Goal: Task Accomplishment & Management: Use online tool/utility

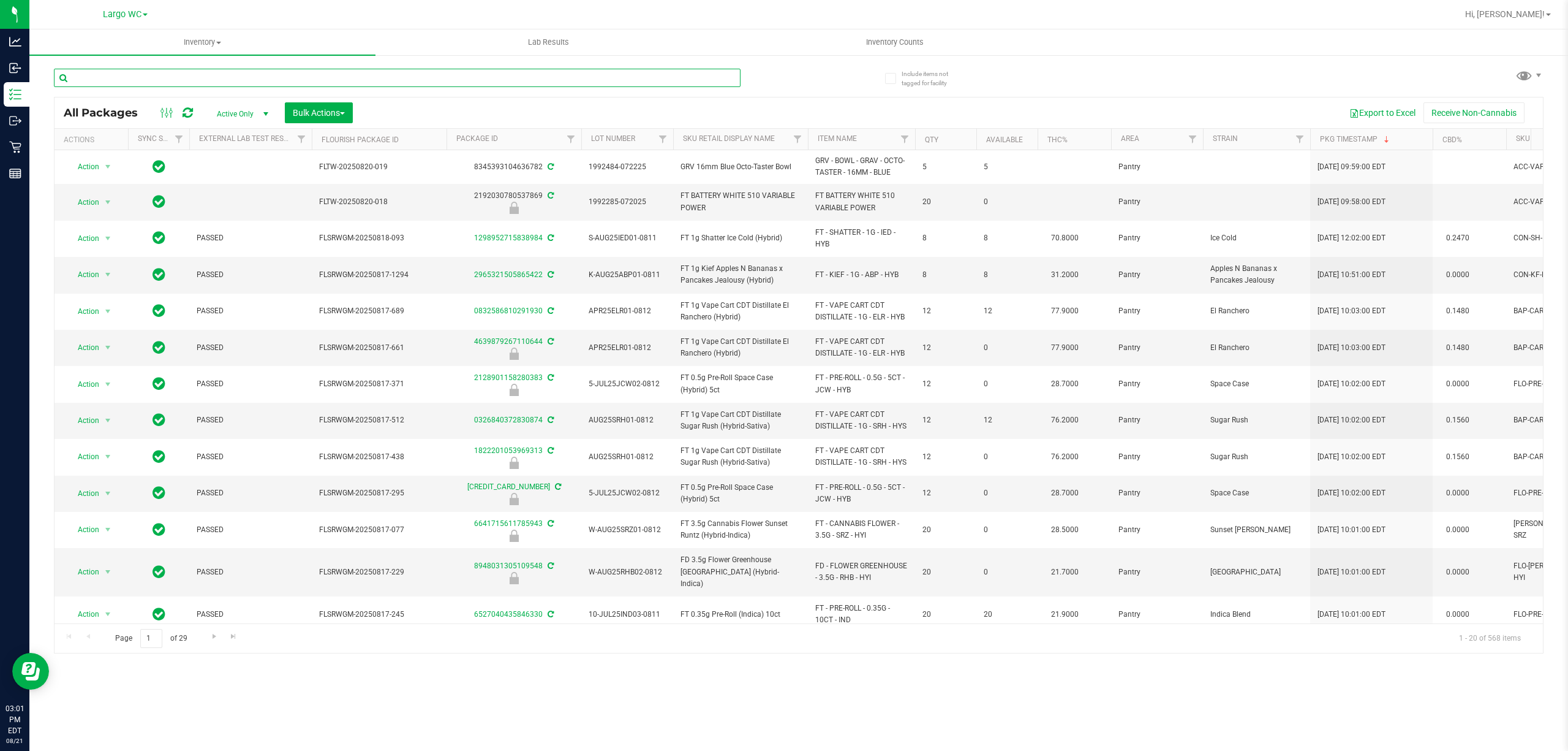
click at [601, 72] on input "text" at bounding box center [397, 78] width 687 height 18
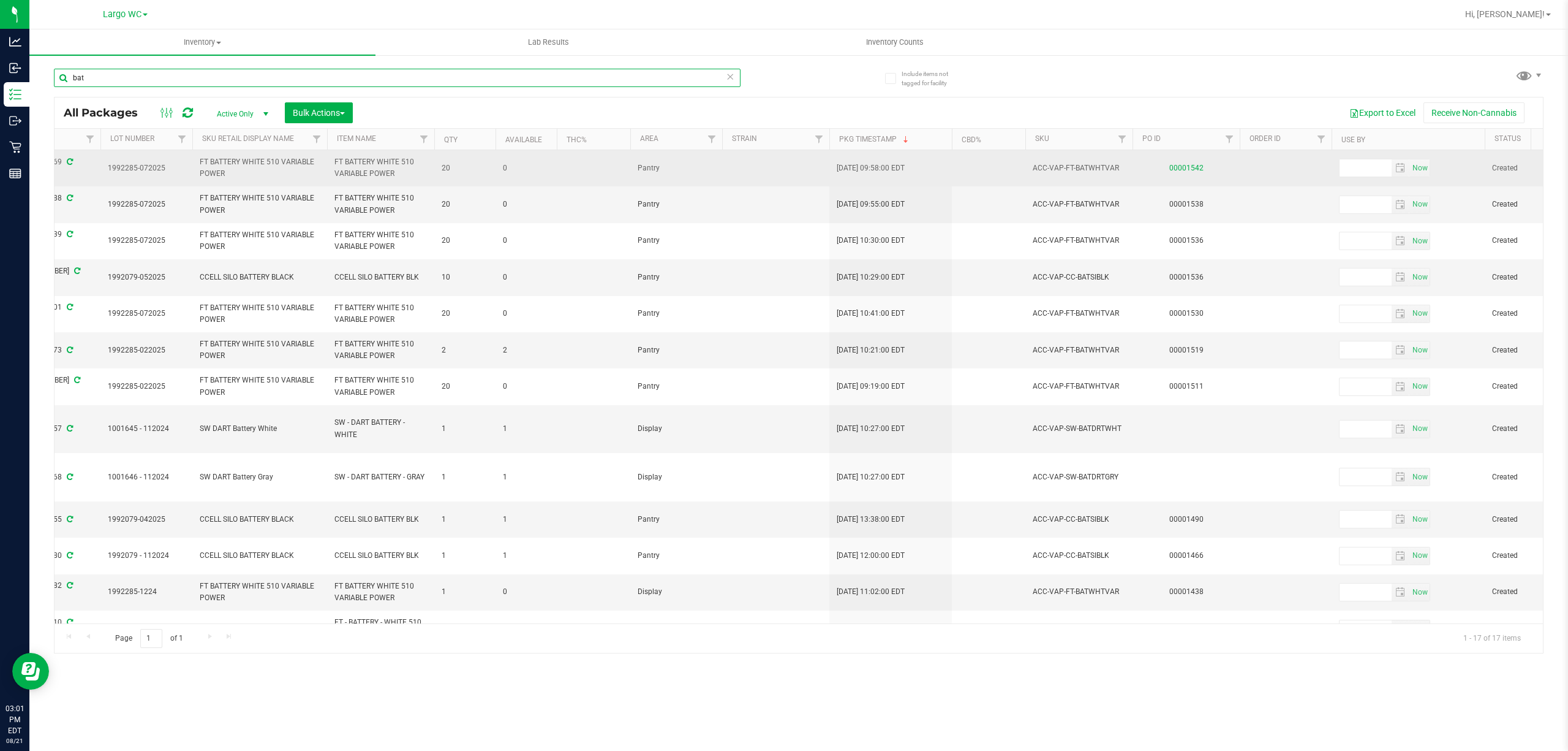
type input "bat"
click at [1184, 169] on link "00001542" at bounding box center [1187, 168] width 34 height 9
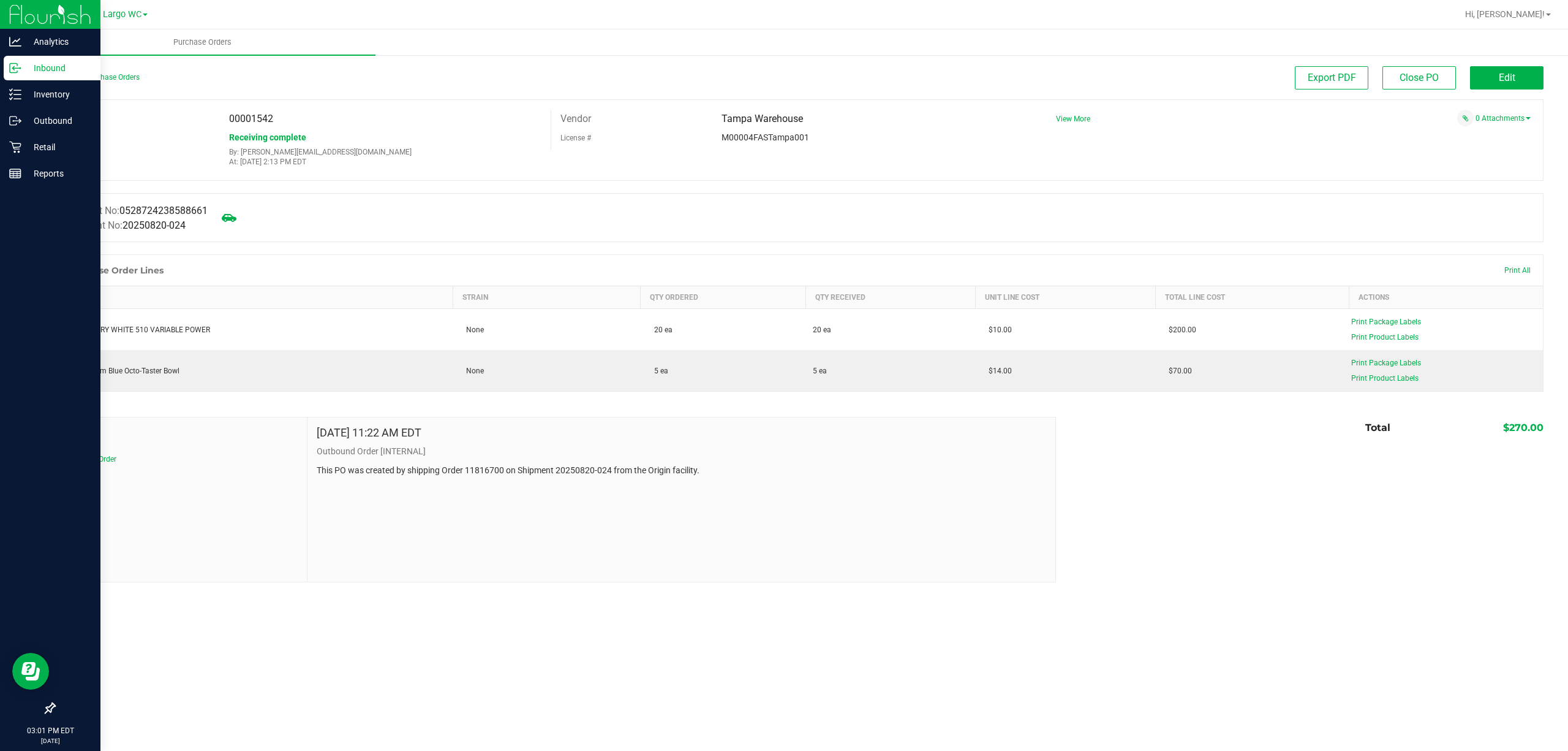
click at [8, 67] on div "Inbound" at bounding box center [52, 67] width 97 height 25
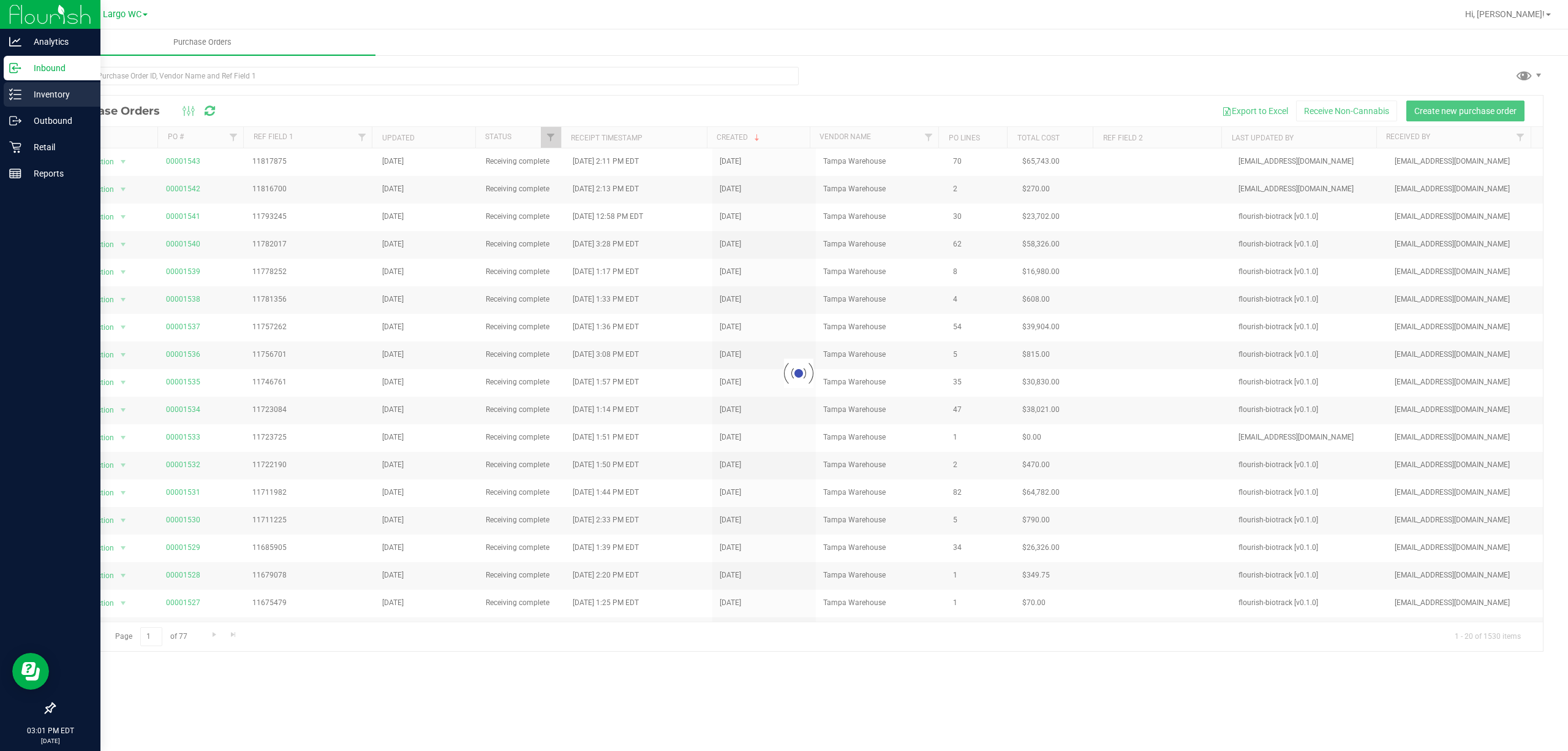
click at [10, 92] on icon at bounding box center [15, 94] width 12 height 12
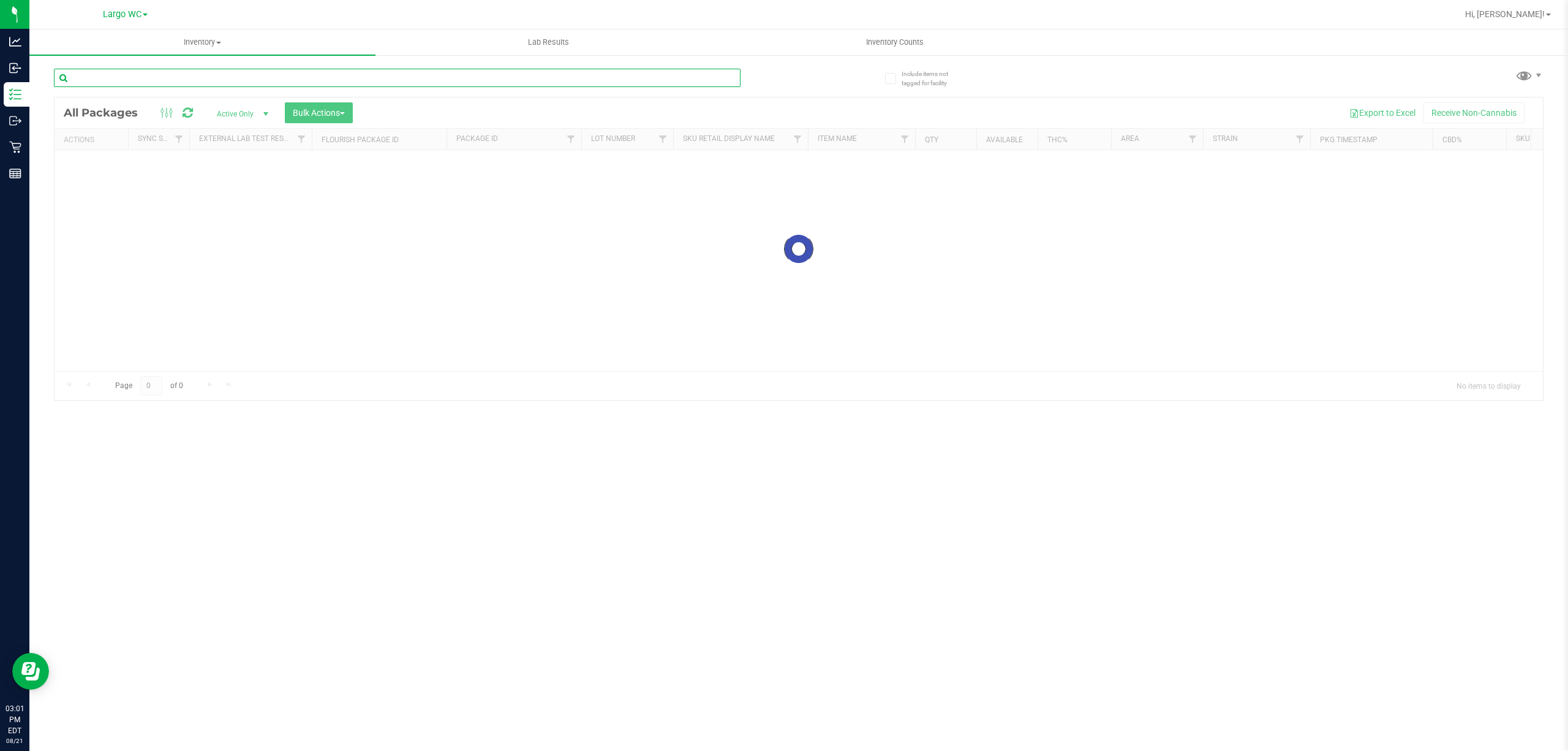
click at [140, 74] on div "Inventory All packages All inventory Waste log Create inventory Lab Results Inv…" at bounding box center [798, 389] width 1539 height 721
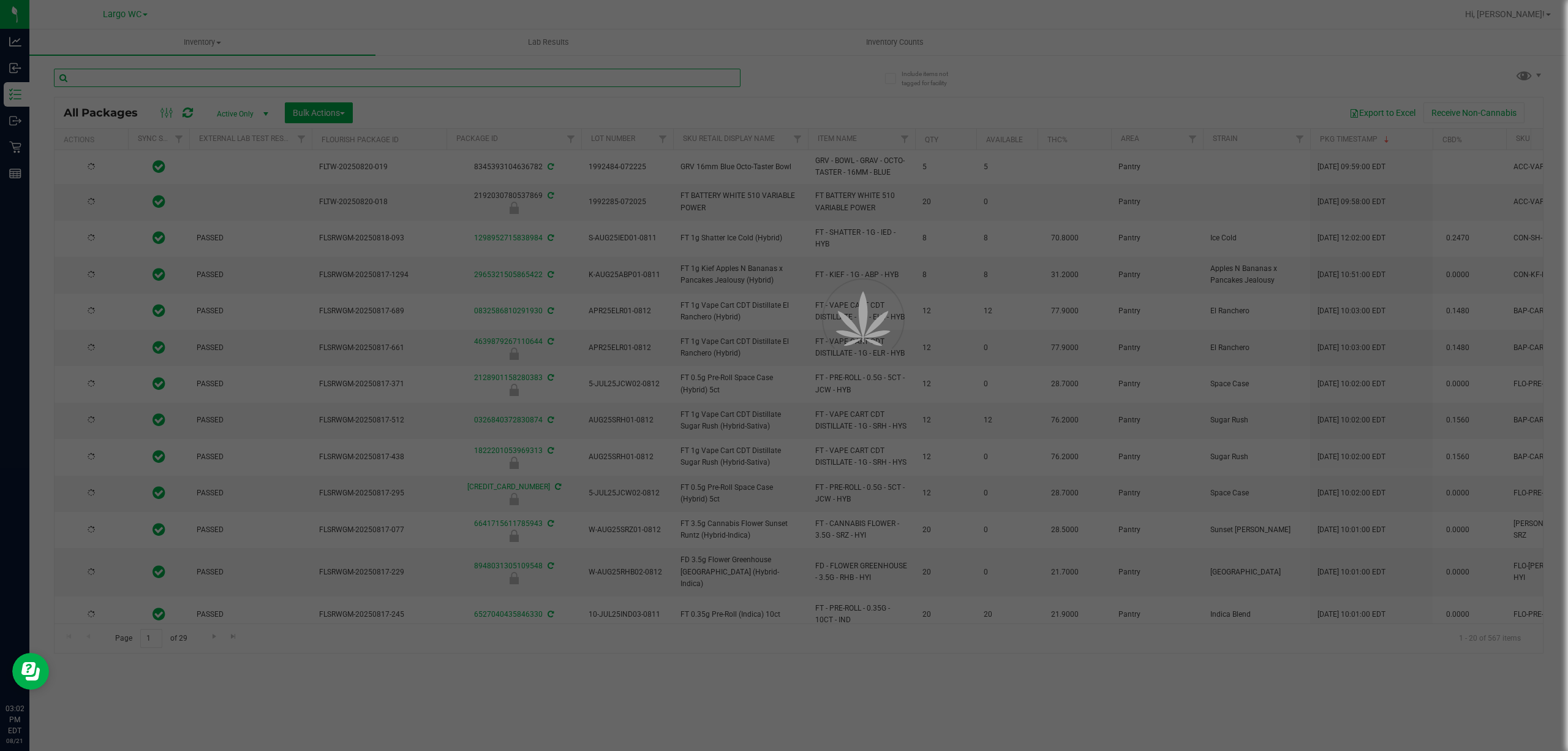
type input "[DATE]"
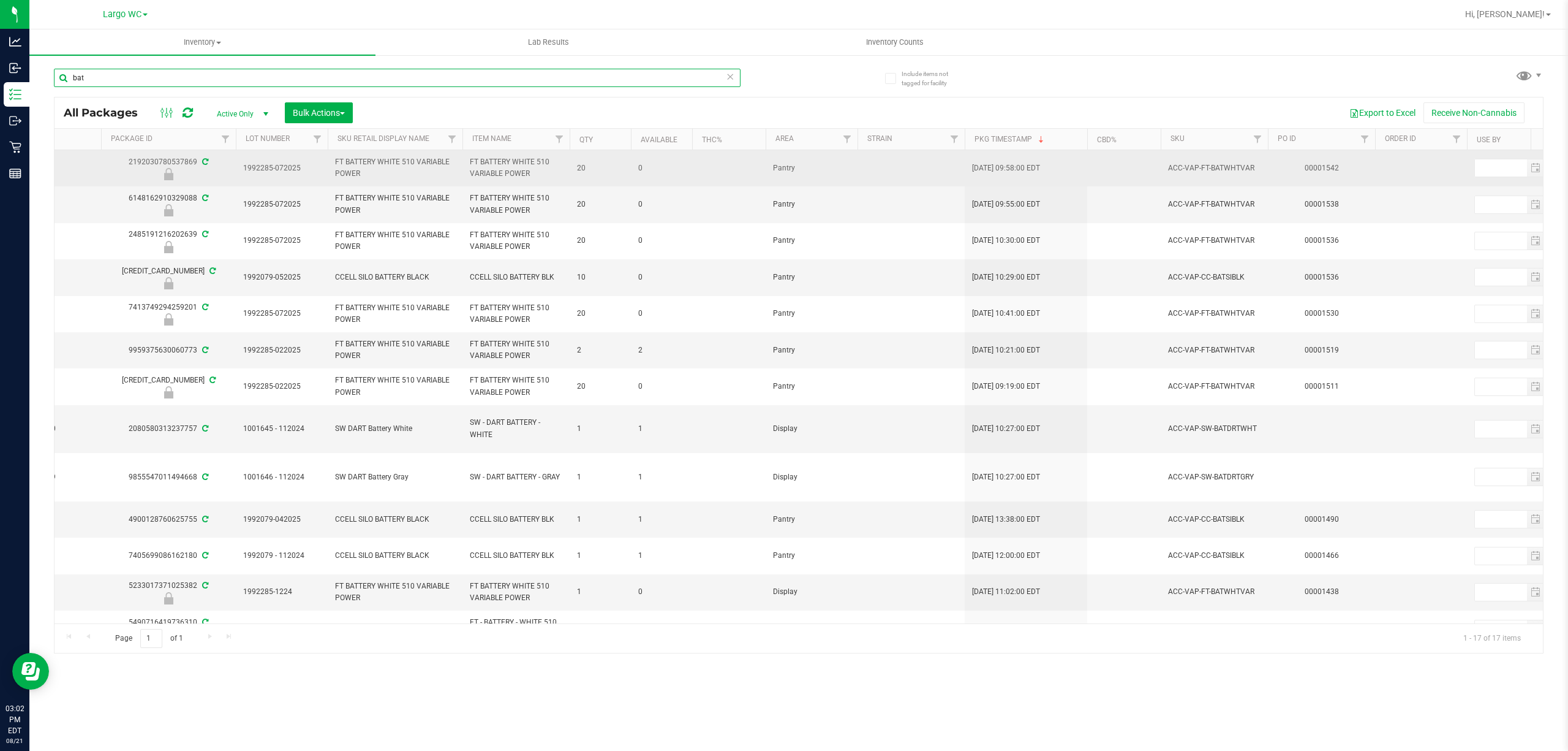
scroll to position [0, 347]
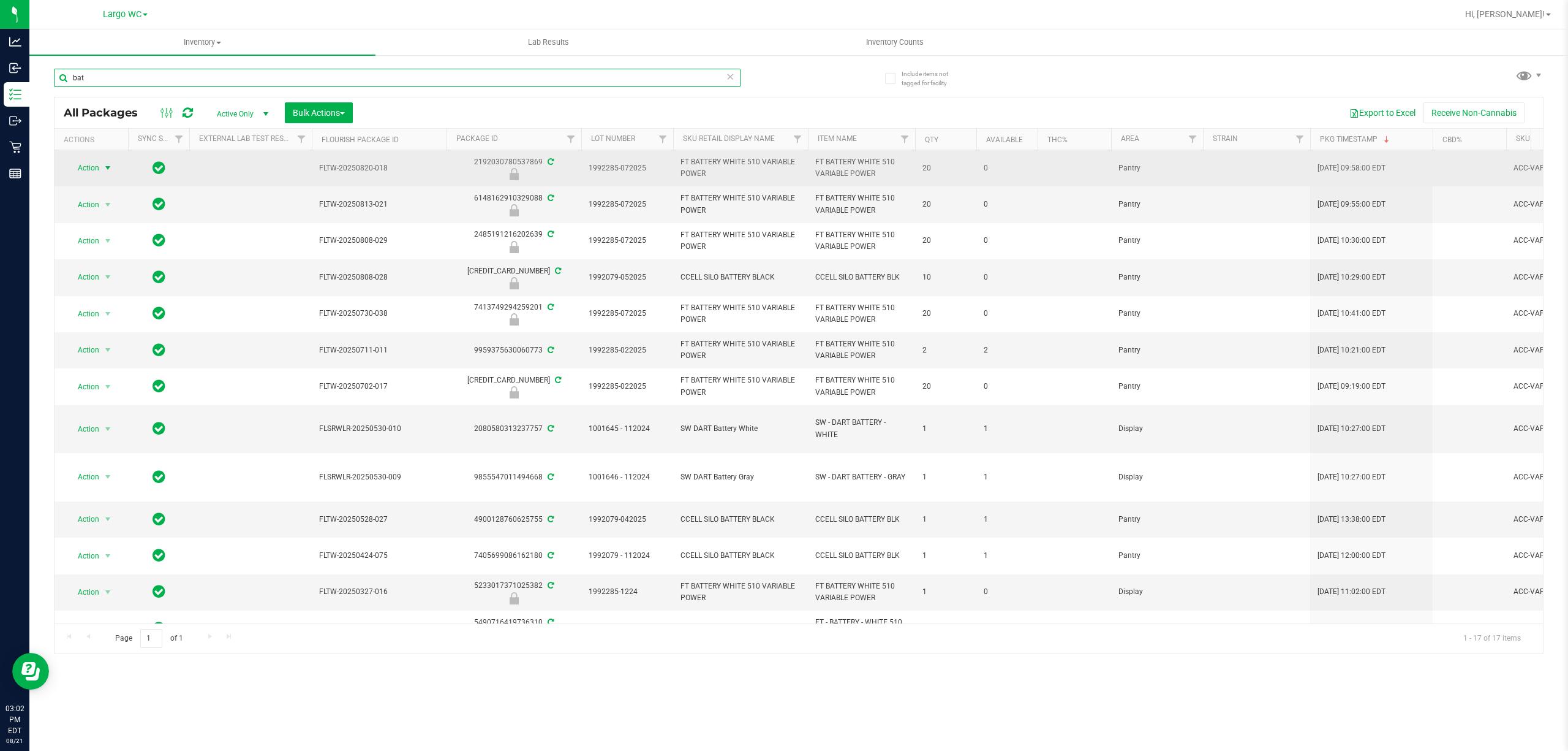
type input "bat"
click at [108, 165] on span "select" at bounding box center [108, 168] width 10 height 10
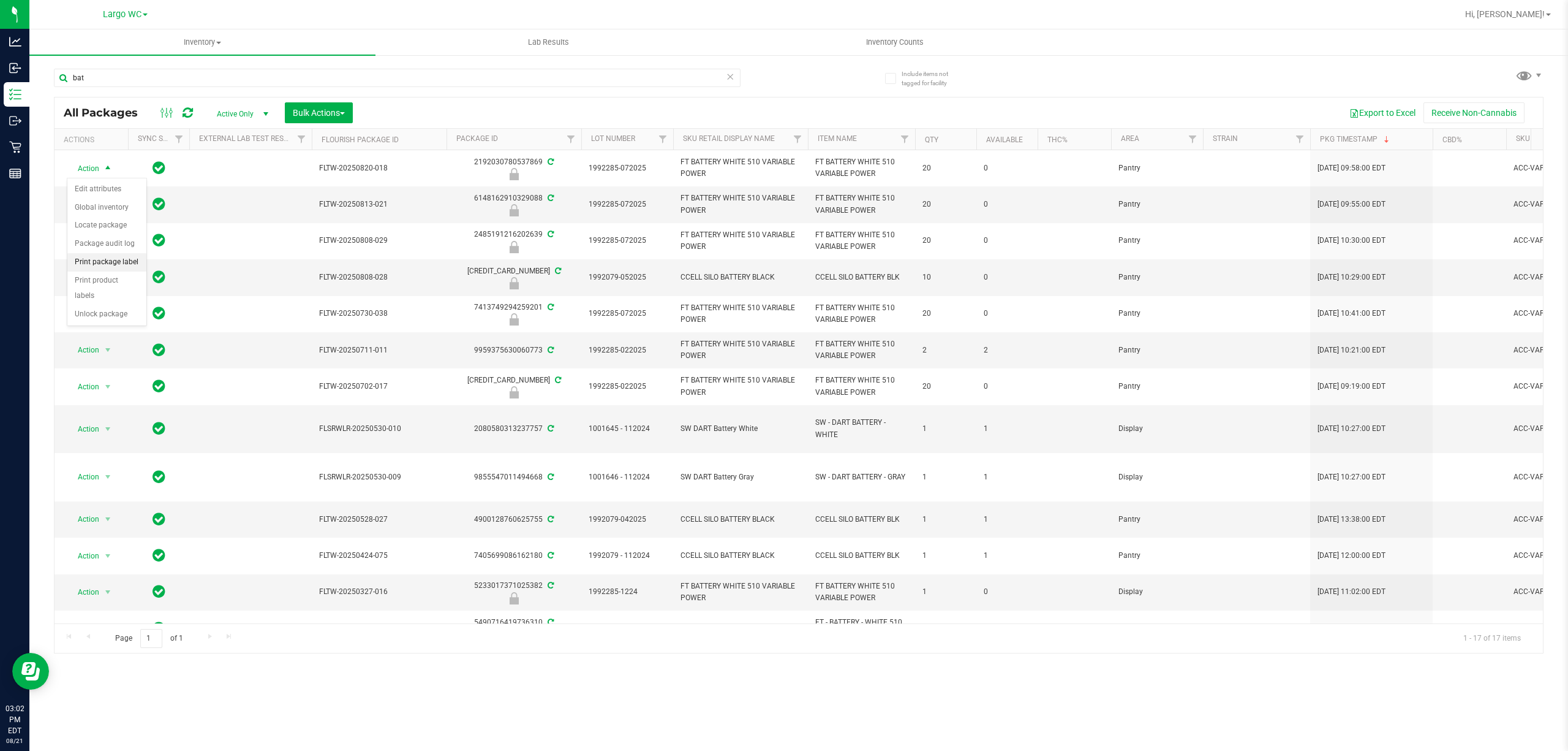
click at [108, 261] on li "Print package label" at bounding box center [107, 262] width 79 height 18
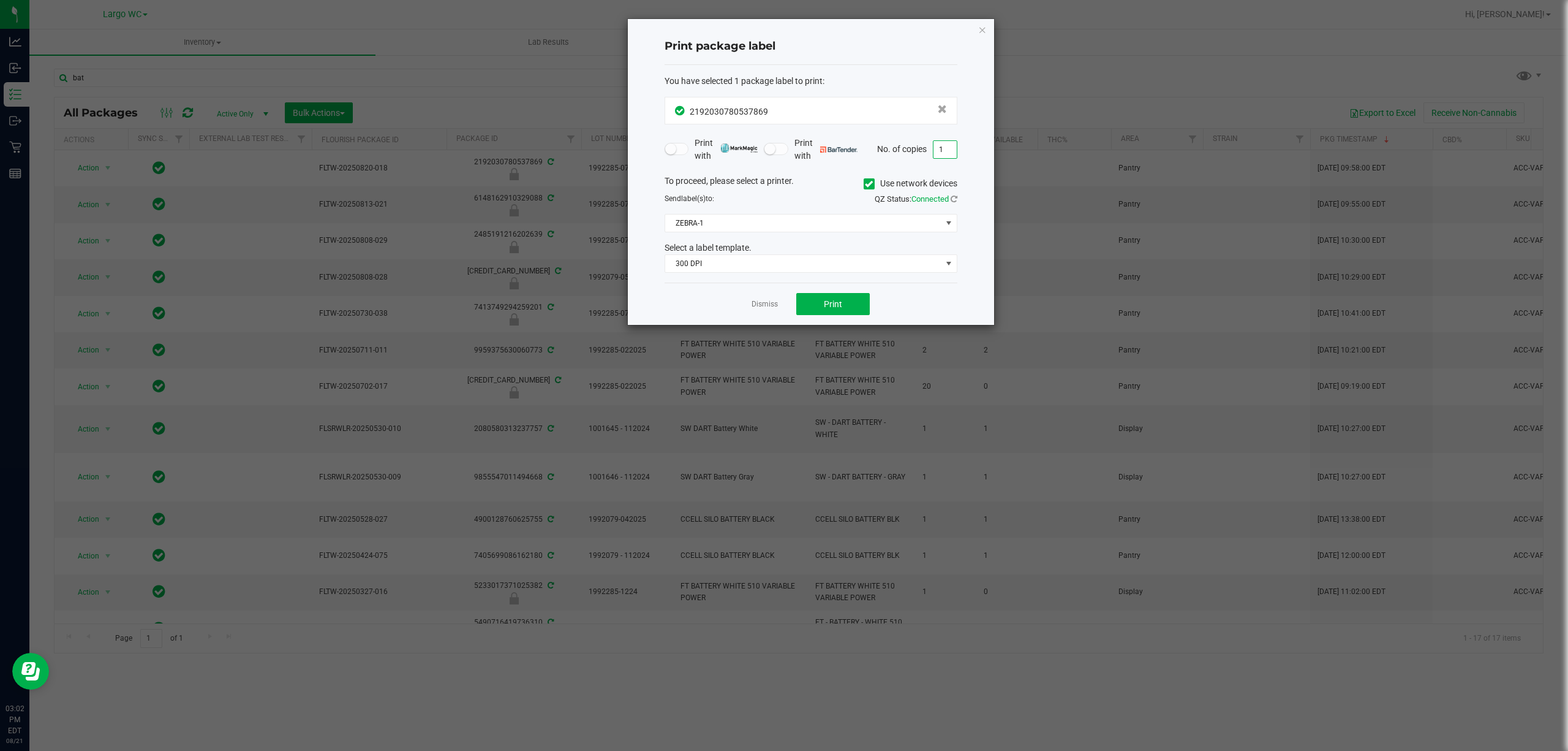
click at [934, 149] on input "1" at bounding box center [945, 149] width 23 height 17
type input "4"
click at [824, 304] on span "Print" at bounding box center [833, 304] width 18 height 10
click at [981, 23] on icon "button" at bounding box center [983, 29] width 9 height 15
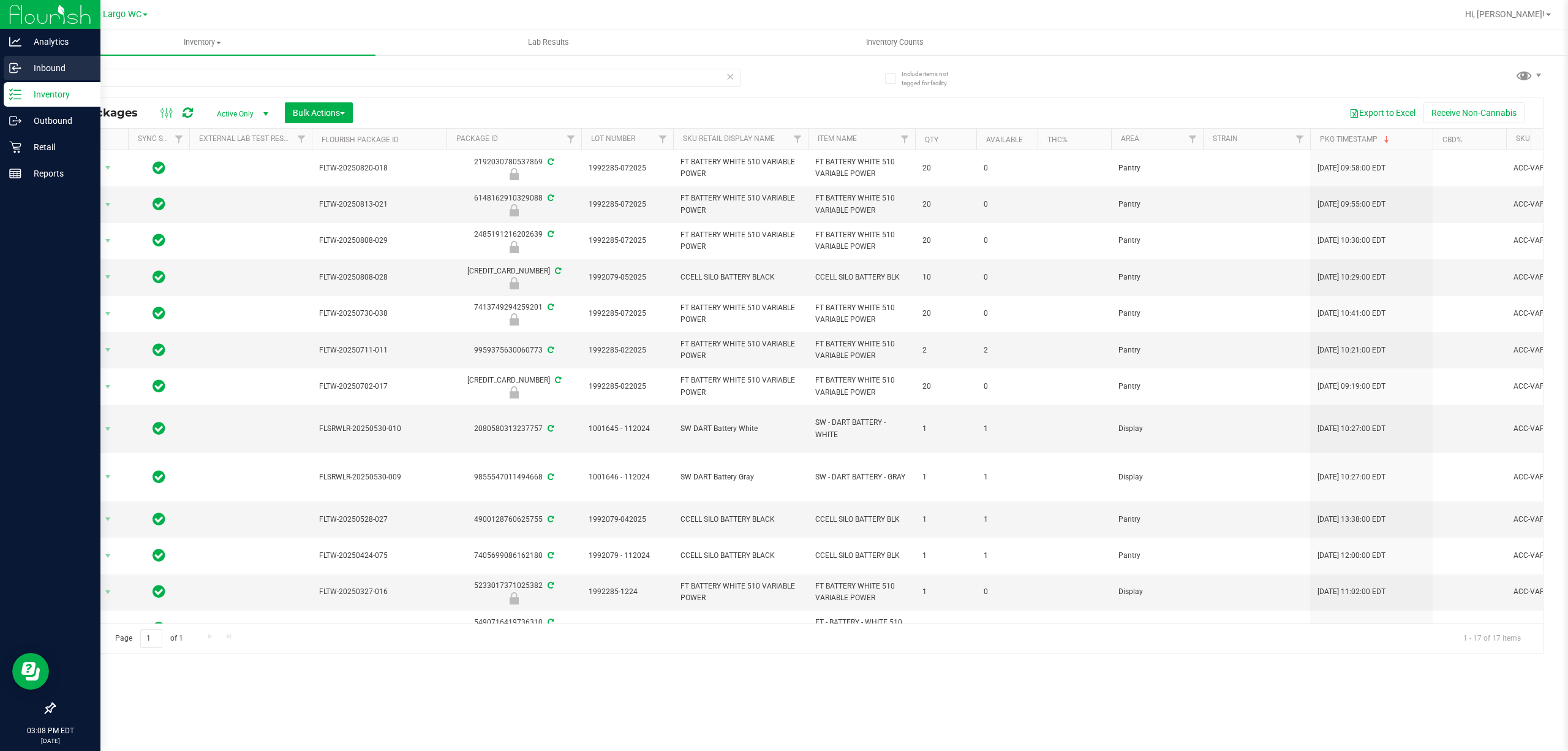
click at [18, 62] on icon at bounding box center [15, 67] width 12 height 12
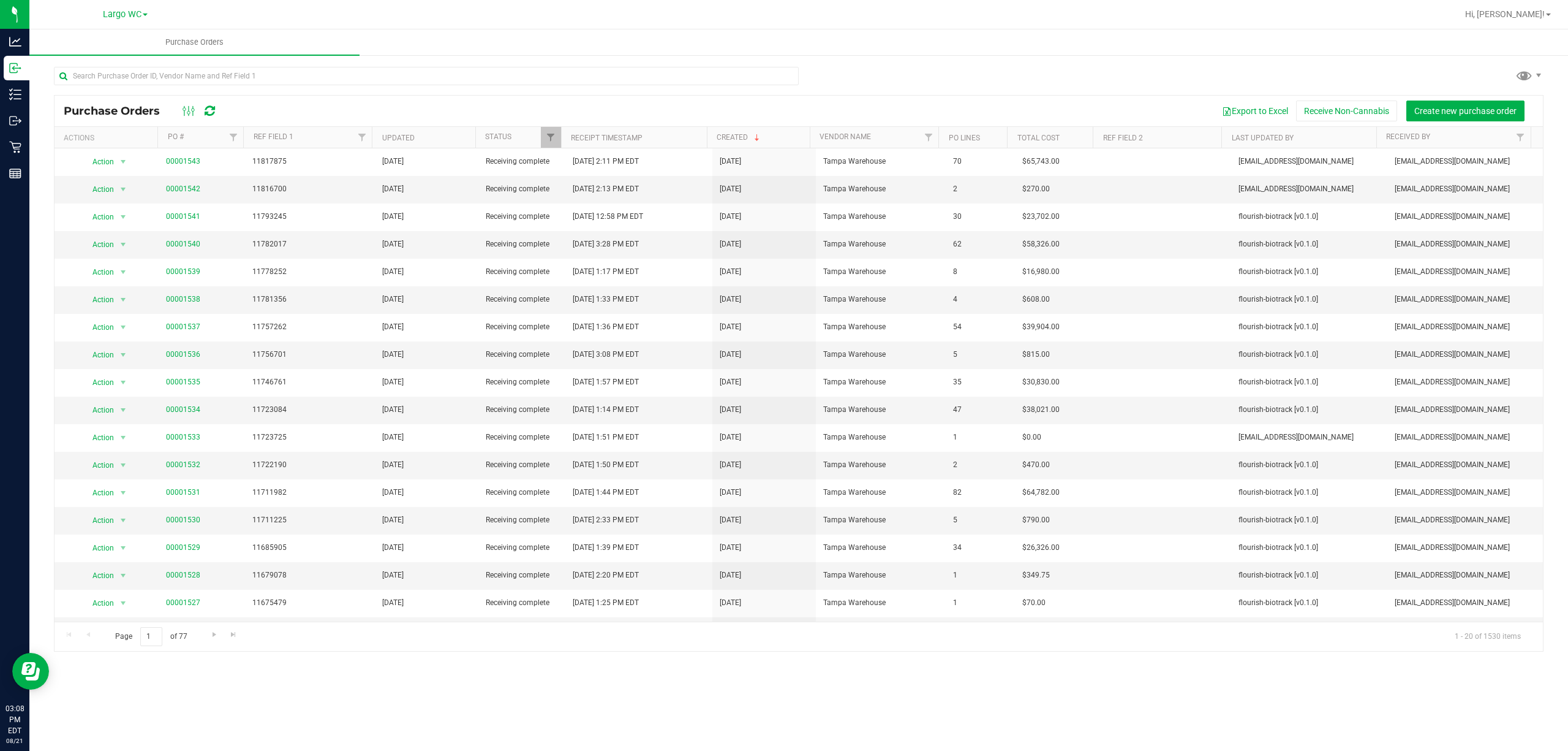
click at [653, 650] on div "Page 1 of 77 1 - 20 of 1530 items" at bounding box center [799, 636] width 1488 height 29
